Goal: Task Accomplishment & Management: Use online tool/utility

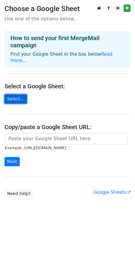
click at [22, 94] on link "Select..." at bounding box center [15, 98] width 22 height 9
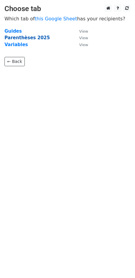
click at [36, 38] on strong "Parenthèses 2025" at bounding box center [26, 37] width 45 height 5
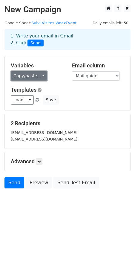
click at [38, 75] on link "Copy/paste..." at bounding box center [29, 75] width 37 height 9
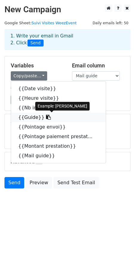
click at [23, 118] on link "{{Guide}}" at bounding box center [58, 118] width 95 height 10
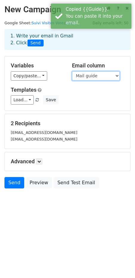
click at [88, 73] on select "Date visite Heure visite Nb inscrits Guide Pointage envoi Pointage paiement pre…" at bounding box center [96, 75] width 48 height 9
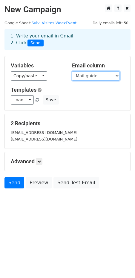
click at [72, 71] on select "Date visite Heure visite Nb inscrits Guide Pointage envoi Pointage paiement pre…" at bounding box center [96, 75] width 48 height 9
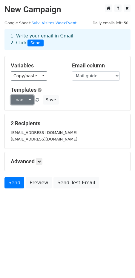
click at [25, 97] on link "Load..." at bounding box center [22, 99] width 23 height 9
drag, startPoint x: 25, startPoint y: 97, endPoint x: 58, endPoint y: 100, distance: 33.1
click at [25, 97] on link "Load..." at bounding box center [22, 99] width 23 height 9
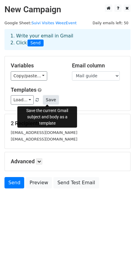
click at [49, 100] on button "Save" at bounding box center [51, 99] width 16 height 9
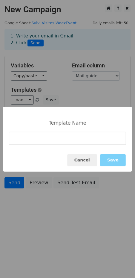
click at [54, 139] on input at bounding box center [67, 138] width 117 height 13
type input "MergeMail Parenthèses WeezAccess"
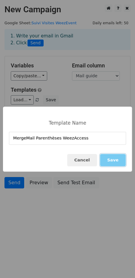
click at [117, 158] on button "Save" at bounding box center [113, 160] width 26 height 12
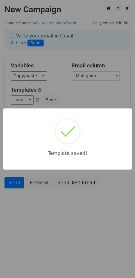
click at [77, 220] on html "New Campaign Daily emails left: 50 Google Sheet: Suivi Visites WeezEvent 1. Wri…" at bounding box center [67, 139] width 135 height 278
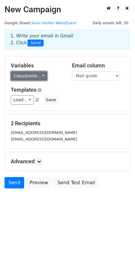
click at [37, 77] on link "Copy/paste..." at bounding box center [29, 75] width 37 height 9
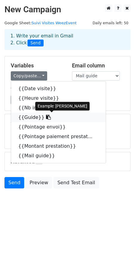
click at [46, 116] on icon at bounding box center [48, 117] width 5 height 5
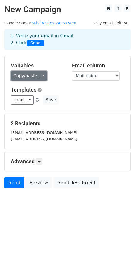
click at [36, 75] on link "Copy/paste..." at bounding box center [29, 75] width 37 height 9
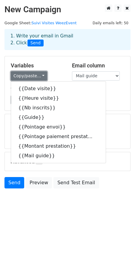
click at [25, 77] on link "Copy/paste..." at bounding box center [29, 75] width 37 height 9
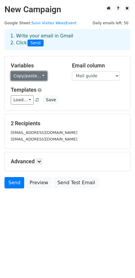
click at [30, 77] on link "Copy/paste..." at bounding box center [29, 75] width 37 height 9
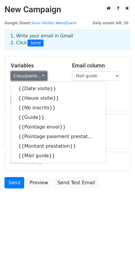
click at [30, 77] on link "Copy/paste..." at bounding box center [29, 75] width 37 height 9
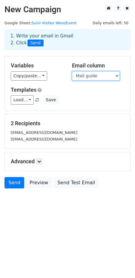
click at [86, 76] on select "Date visite Heure visite Nb inscrits Guide Pointage envoi Pointage paiement pre…" at bounding box center [96, 75] width 48 height 9
click at [72, 71] on select "Date visite Heure visite Nb inscrits Guide Pointage envoi Pointage paiement pre…" at bounding box center [96, 75] width 48 height 9
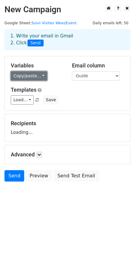
click at [28, 72] on link "Copy/paste..." at bounding box center [29, 75] width 37 height 9
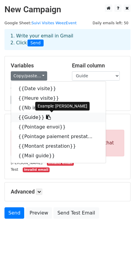
click at [27, 119] on link "{{Guide}}" at bounding box center [58, 118] width 95 height 10
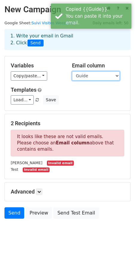
click at [107, 75] on select "Date visite Heure visite Nb inscrits Guide Pointage envoi Pointage paiement pre…" at bounding box center [96, 75] width 48 height 9
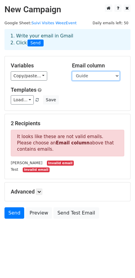
select select "Mail guide"
click at [72, 71] on select "Date visite Heure visite Nb inscrits Guide Pointage envoi Pointage paiement pre…" at bounding box center [96, 75] width 48 height 9
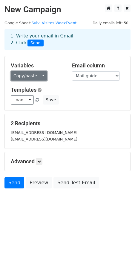
click at [30, 78] on link "Copy/paste..." at bounding box center [29, 75] width 37 height 9
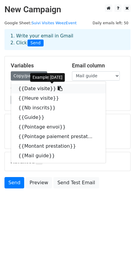
click at [34, 87] on link "{{Date visite}}" at bounding box center [58, 89] width 95 height 10
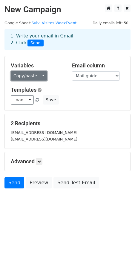
click at [23, 74] on link "Copy/paste..." at bounding box center [29, 75] width 37 height 9
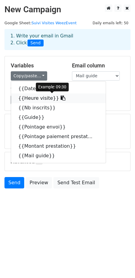
click at [40, 101] on link "{{Heure visite}}" at bounding box center [58, 98] width 95 height 10
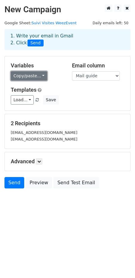
click at [40, 75] on link "Copy/paste..." at bounding box center [29, 75] width 37 height 9
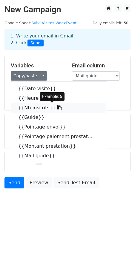
click at [30, 107] on link "{{Nb inscrits}}" at bounding box center [58, 108] width 95 height 10
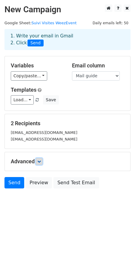
click at [41, 161] on icon at bounding box center [39, 162] width 4 height 4
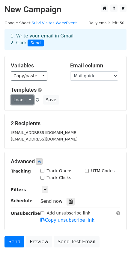
click at [27, 101] on link "Load..." at bounding box center [22, 99] width 23 height 9
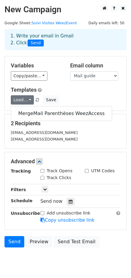
click at [81, 98] on div "Load... MergeMail Parenthèses WeezAccess Save" at bounding box center [65, 99] width 118 height 9
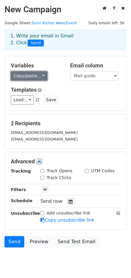
click at [35, 72] on link "Copy/paste..." at bounding box center [29, 75] width 37 height 9
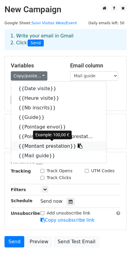
click at [58, 147] on link "{{Montant prestation}}" at bounding box center [58, 146] width 95 height 10
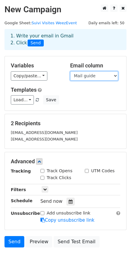
click at [88, 77] on select "Date visite Heure visite Nb inscrits Guide Pointage envoi Pointage paiement pre…" at bounding box center [94, 75] width 48 height 9
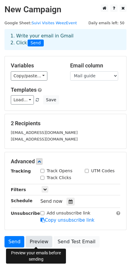
click at [38, 242] on link "Preview" at bounding box center [39, 241] width 26 height 11
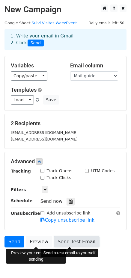
click at [75, 242] on link "Send Test Email" at bounding box center [76, 241] width 45 height 11
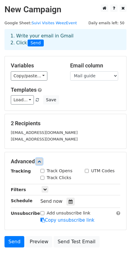
click at [41, 162] on icon at bounding box center [39, 162] width 4 height 4
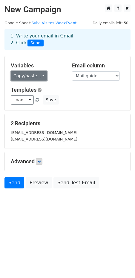
click at [40, 77] on link "Copy/paste..." at bounding box center [29, 75] width 37 height 9
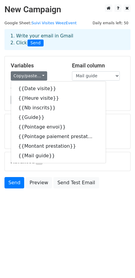
click at [67, 65] on div "Variables Copy/paste... {{Date visite}} {{Heure visite}} {{Nb inscrits}} {{Guid…" at bounding box center [36, 71] width 61 height 18
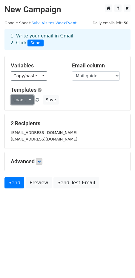
click at [30, 98] on link "Load..." at bounding box center [22, 99] width 23 height 9
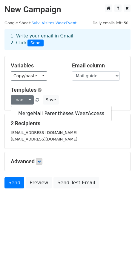
click at [56, 89] on h5 "Templates" at bounding box center [68, 89] width 114 height 7
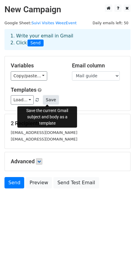
click at [47, 100] on button "Save" at bounding box center [51, 99] width 16 height 9
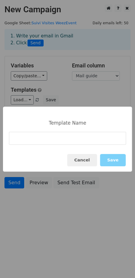
click at [62, 138] on input at bounding box center [67, 138] width 117 height 13
click at [73, 139] on input at bounding box center [67, 138] width 117 height 13
type input "Y"
click at [64, 140] on input at bounding box center [67, 138] width 117 height 13
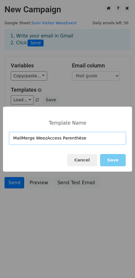
type input "MailMerge WeezAccess Parenthèse"
click at [119, 159] on button "Save" at bounding box center [113, 160] width 26 height 12
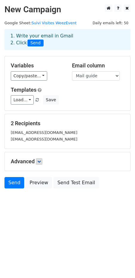
click at [85, 132] on div "adamgeidt@gmail.com" at bounding box center [67, 132] width 123 height 7
click at [10, 182] on link "Send" at bounding box center [14, 182] width 20 height 11
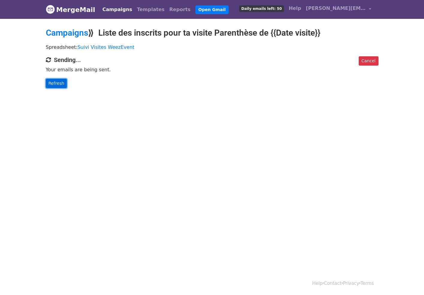
click at [57, 85] on link "Refresh" at bounding box center [56, 83] width 21 height 9
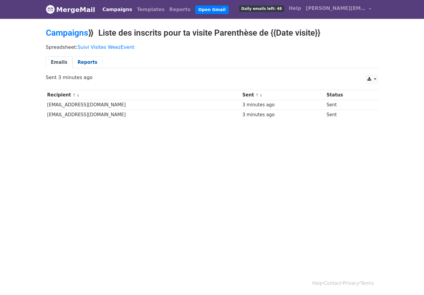
click at [84, 60] on link "Reports" at bounding box center [87, 62] width 30 height 12
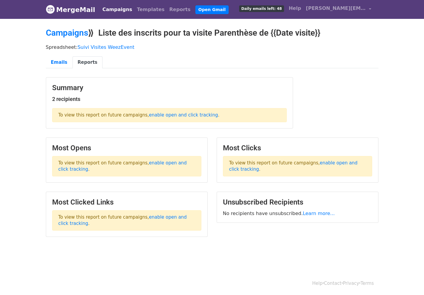
click at [327, 104] on div "Summary 2 recipients To view this report on future campaigns, enable open and c…" at bounding box center [211, 105] width 341 height 57
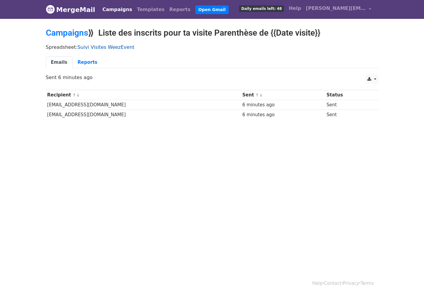
click at [97, 48] on link "Suivi Visites WeezEvent" at bounding box center [106, 47] width 57 height 6
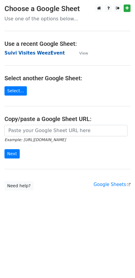
click at [44, 55] on strong "Suivi Visites WeezEvent" at bounding box center [34, 52] width 60 height 5
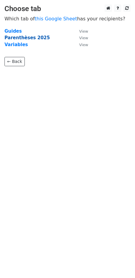
click at [34, 38] on strong "Parenthèses 2025" at bounding box center [26, 37] width 45 height 5
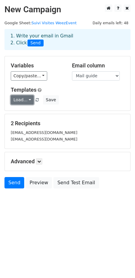
click at [27, 98] on link "Load..." at bounding box center [22, 99] width 23 height 9
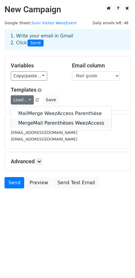
click at [29, 122] on link "MergeMail Parenthèses WeezAccess" at bounding box center [61, 123] width 101 height 10
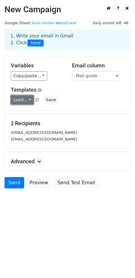
click at [25, 99] on link "Load..." at bounding box center [22, 99] width 23 height 9
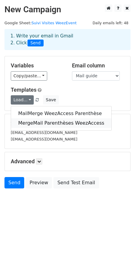
click at [28, 122] on link "MergeMail Parenthèses WeezAccess" at bounding box center [61, 123] width 101 height 10
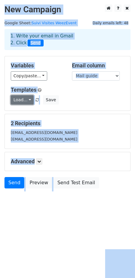
click at [15, 103] on link "Load..." at bounding box center [22, 99] width 23 height 9
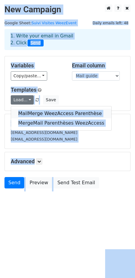
click at [23, 112] on link "MailMerge WeezAccess Parenthèse" at bounding box center [61, 114] width 101 height 10
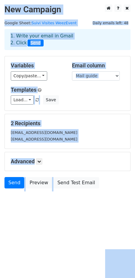
click at [81, 124] on h5 "2 Recipients" at bounding box center [68, 123] width 114 height 7
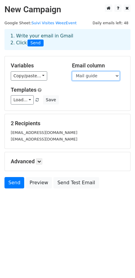
click at [110, 78] on select "Date visite Heure visite Nb inscrits Guide Pointage envoi Pointage paiement pre…" at bounding box center [96, 75] width 48 height 9
click at [39, 135] on small "adamgeidt@gmail.com" at bounding box center [44, 132] width 67 height 4
click at [40, 131] on small "adamgeidt@gmail.com" at bounding box center [44, 132] width 67 height 4
click at [43, 141] on small "totoestbeau@gmail.com" at bounding box center [44, 139] width 67 height 4
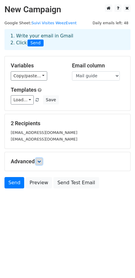
click at [37, 160] on link at bounding box center [39, 161] width 7 height 7
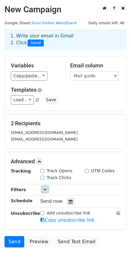
click at [44, 189] on icon at bounding box center [45, 189] width 4 height 4
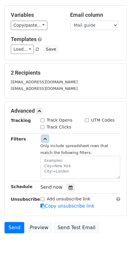
scroll to position [56, 0]
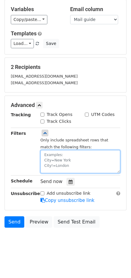
click at [73, 154] on textarea at bounding box center [80, 161] width 80 height 23
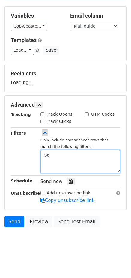
type textarea "S"
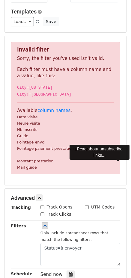
scroll to position [110, 0]
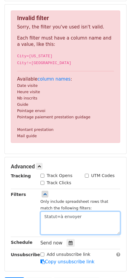
drag, startPoint x: 58, startPoint y: 217, endPoint x: 76, endPoint y: 215, distance: 18.7
click at [76, 215] on textarea "Statut=à envoyer" at bounding box center [80, 222] width 80 height 23
click at [55, 215] on textarea "Statut=go" at bounding box center [80, 222] width 80 height 23
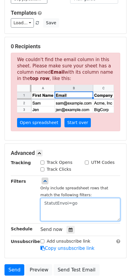
scroll to position [20, 0]
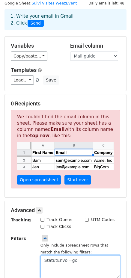
type textarea "StatutEnvoi=go"
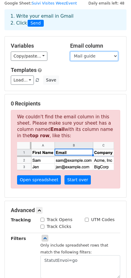
click at [85, 57] on select "Date visite Heure visite Nb inscrits Guide Pointage envoi Pointage paiement pre…" at bounding box center [94, 55] width 48 height 9
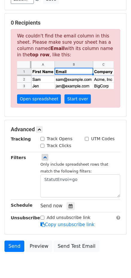
scroll to position [110, 0]
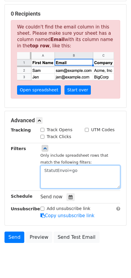
click at [80, 171] on textarea "StatutEnvoi=go" at bounding box center [80, 176] width 80 height 23
drag, startPoint x: 80, startPoint y: 171, endPoint x: 37, endPoint y: 164, distance: 43.9
click at [37, 164] on div "Only include spreadsheet rows that match the following filters: StatutEnvoi=go" at bounding box center [80, 166] width 89 height 43
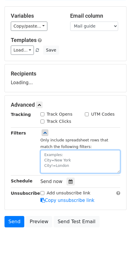
scroll to position [56, 0]
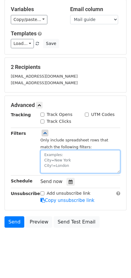
paste textarea "StatutEnvoi=go"
type textarea "StatutEnvoi=go"
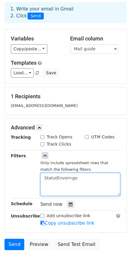
scroll to position [0, 0]
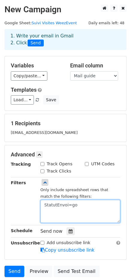
drag, startPoint x: 77, startPoint y: 202, endPoint x: 43, endPoint y: 210, distance: 34.4
click at [43, 210] on textarea "StatutEnvoi=go" at bounding box center [80, 211] width 80 height 23
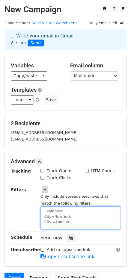
paste textarea "StatutEnvoi=go"
type textarea "StatutEnvoi=go"
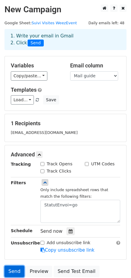
click at [12, 269] on link "Send" at bounding box center [14, 270] width 20 height 11
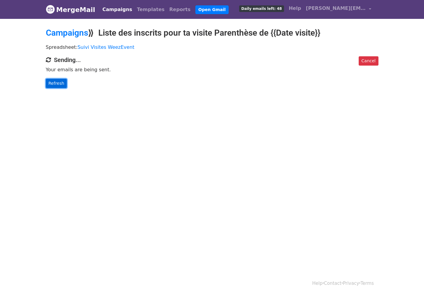
click at [56, 84] on link "Refresh" at bounding box center [56, 83] width 21 height 9
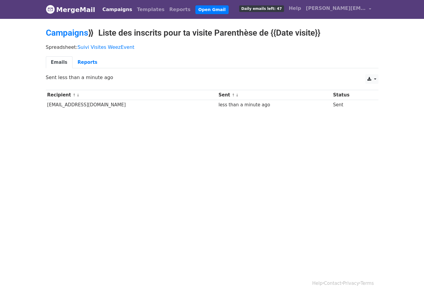
click at [312, 287] on div "Help · Contact · Privacy · Terms" at bounding box center [211, 283] width 341 height 25
